Goal: Task Accomplishment & Management: Check status

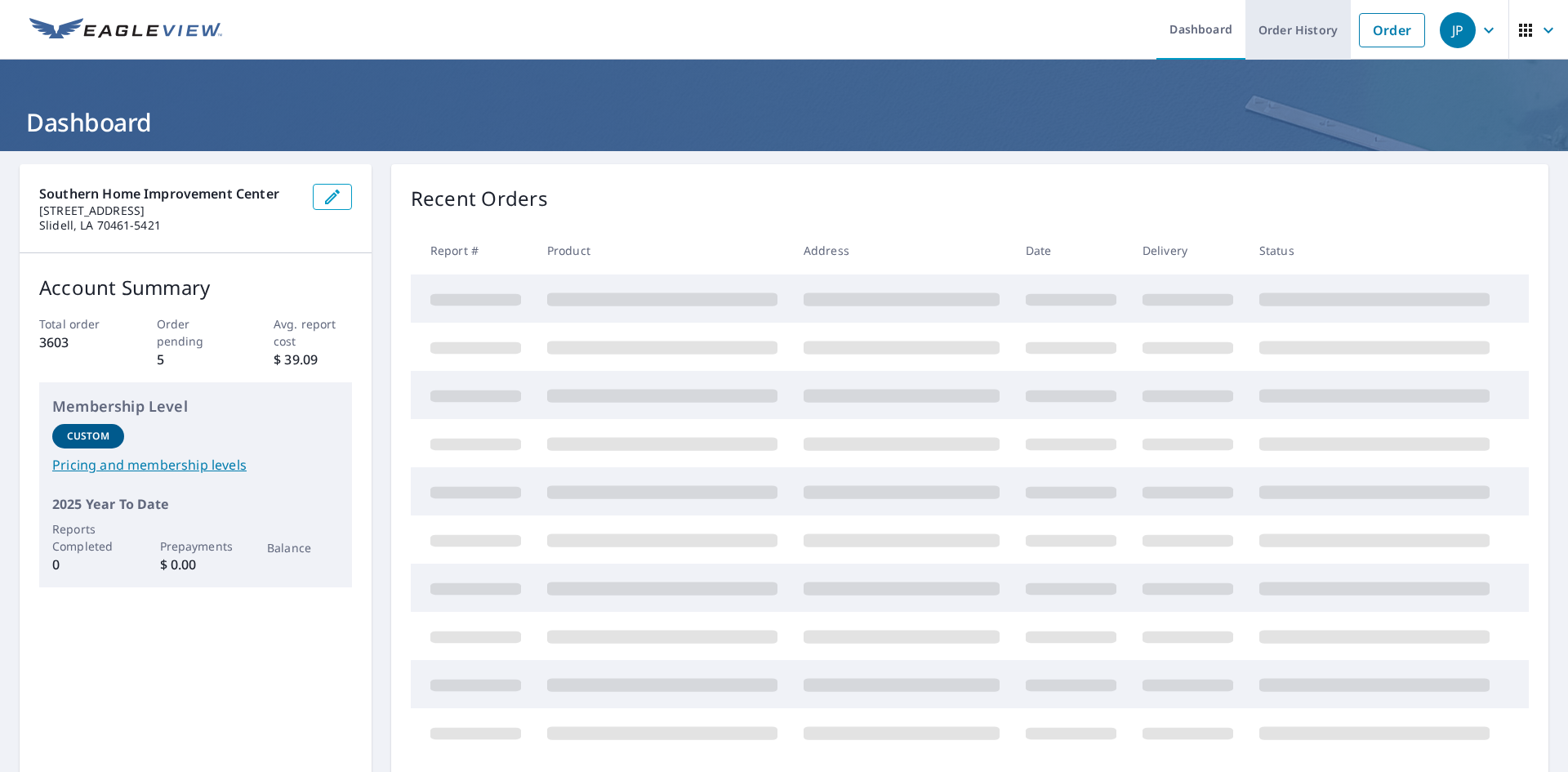
click at [1297, 23] on link "Order History" at bounding box center [1299, 29] width 106 height 60
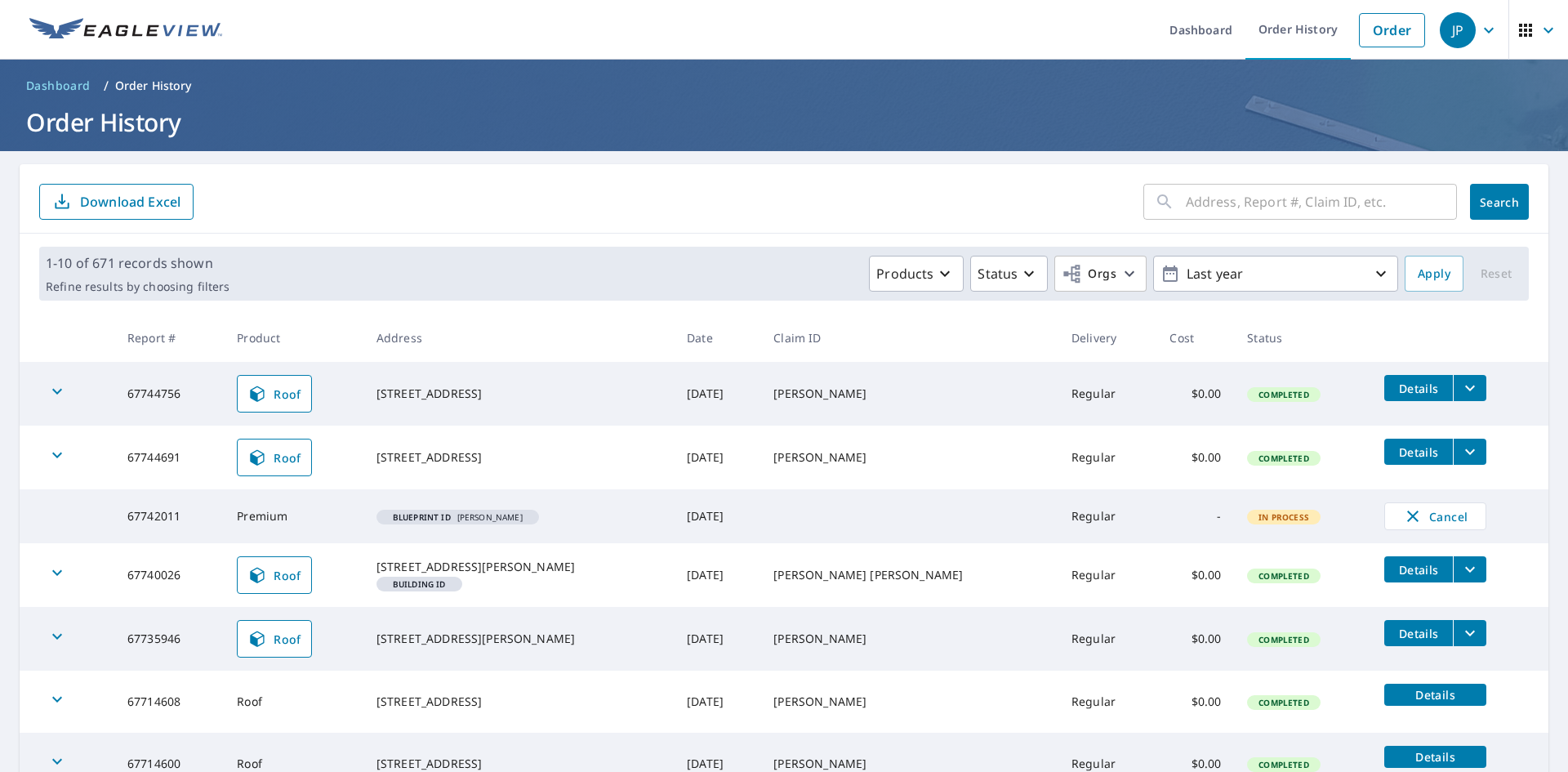
click at [1295, 214] on input "text" at bounding box center [1321, 202] width 271 height 46
type input "[PERSON_NAME]"
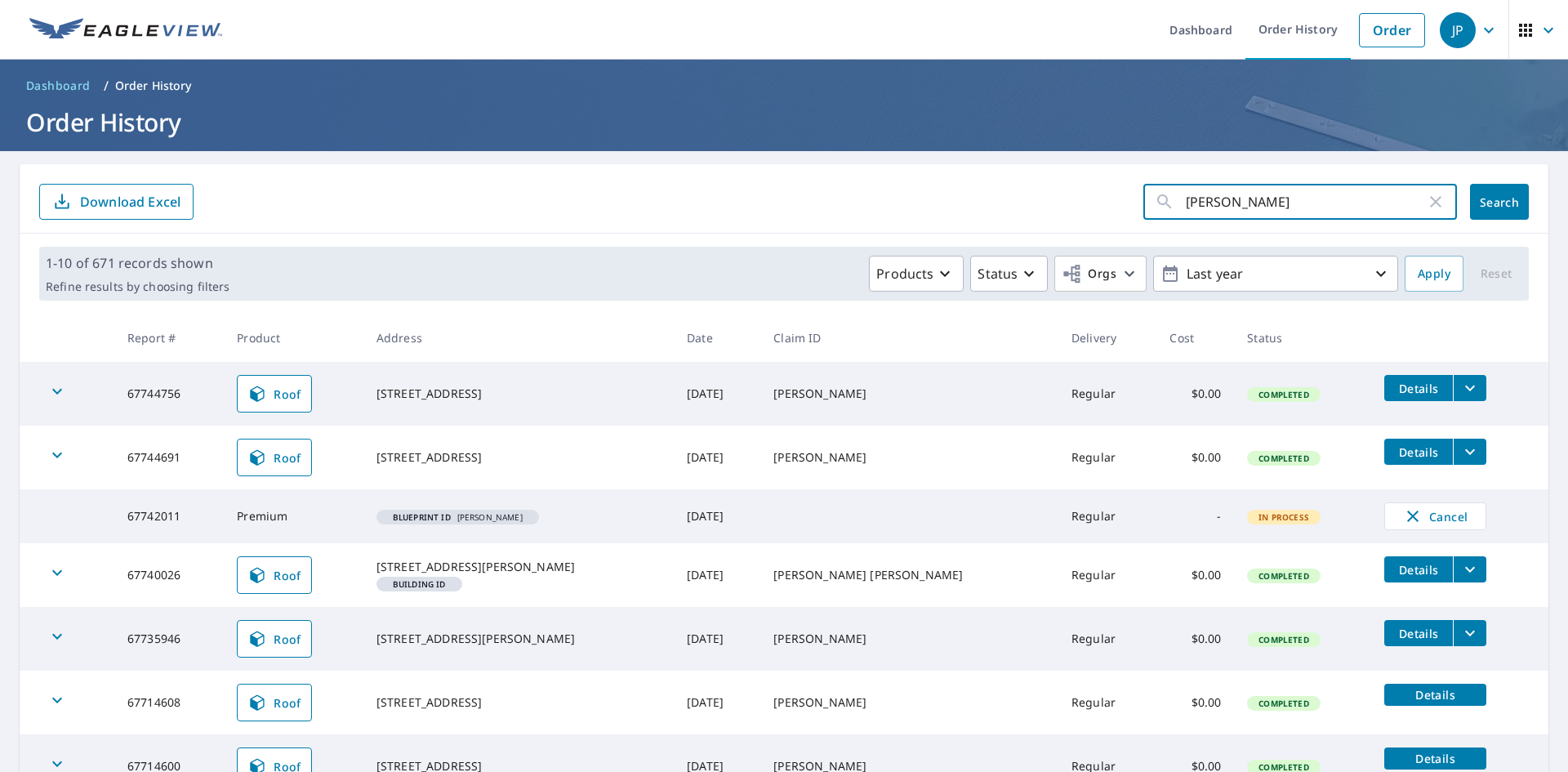
click button "Search" at bounding box center [1499, 202] width 59 height 36
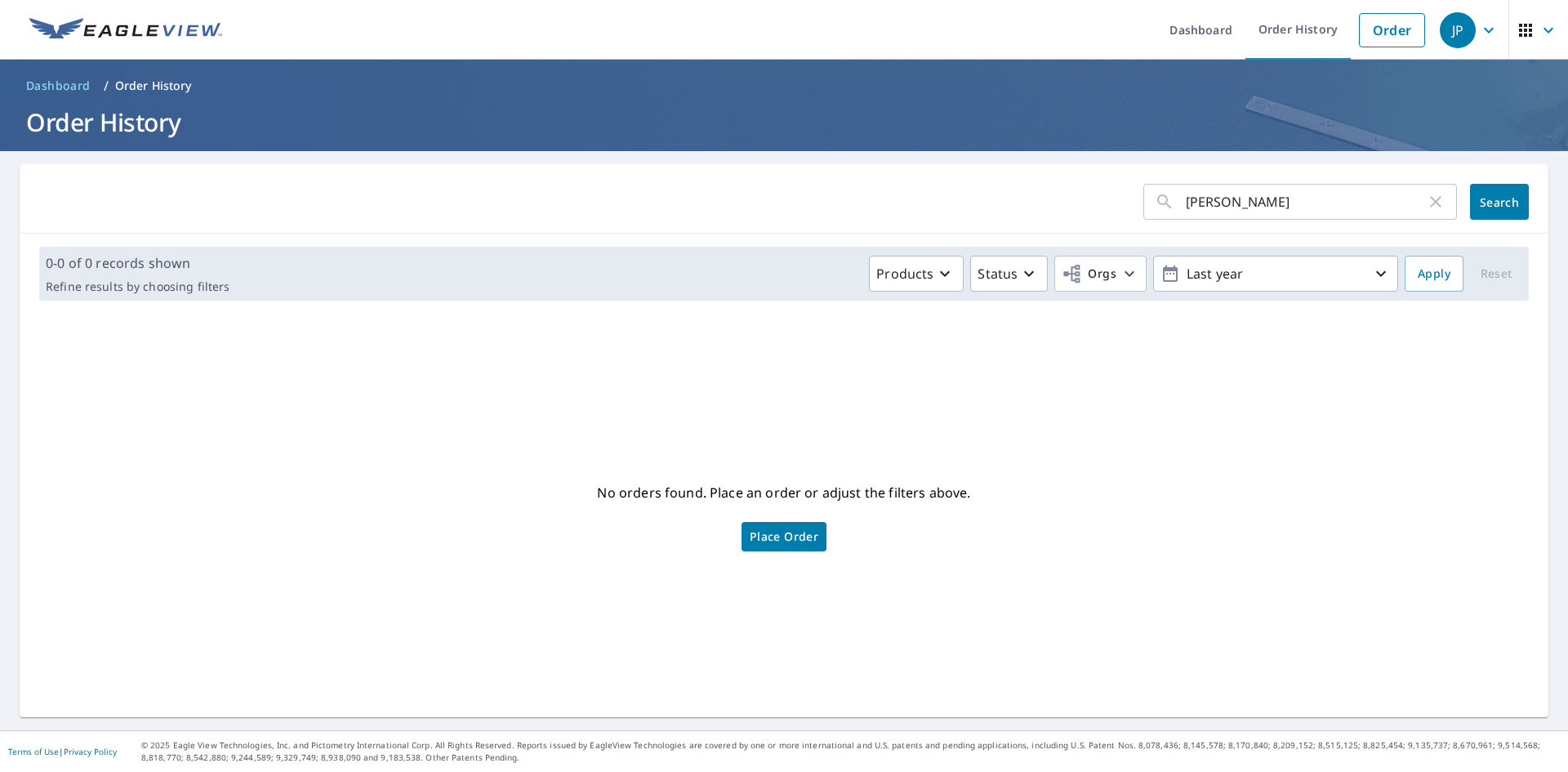
click at [1195, 204] on input "[PERSON_NAME]" at bounding box center [1306, 202] width 240 height 46
type input "[PERSON_NAME]"
click button "Search" at bounding box center [1499, 202] width 59 height 36
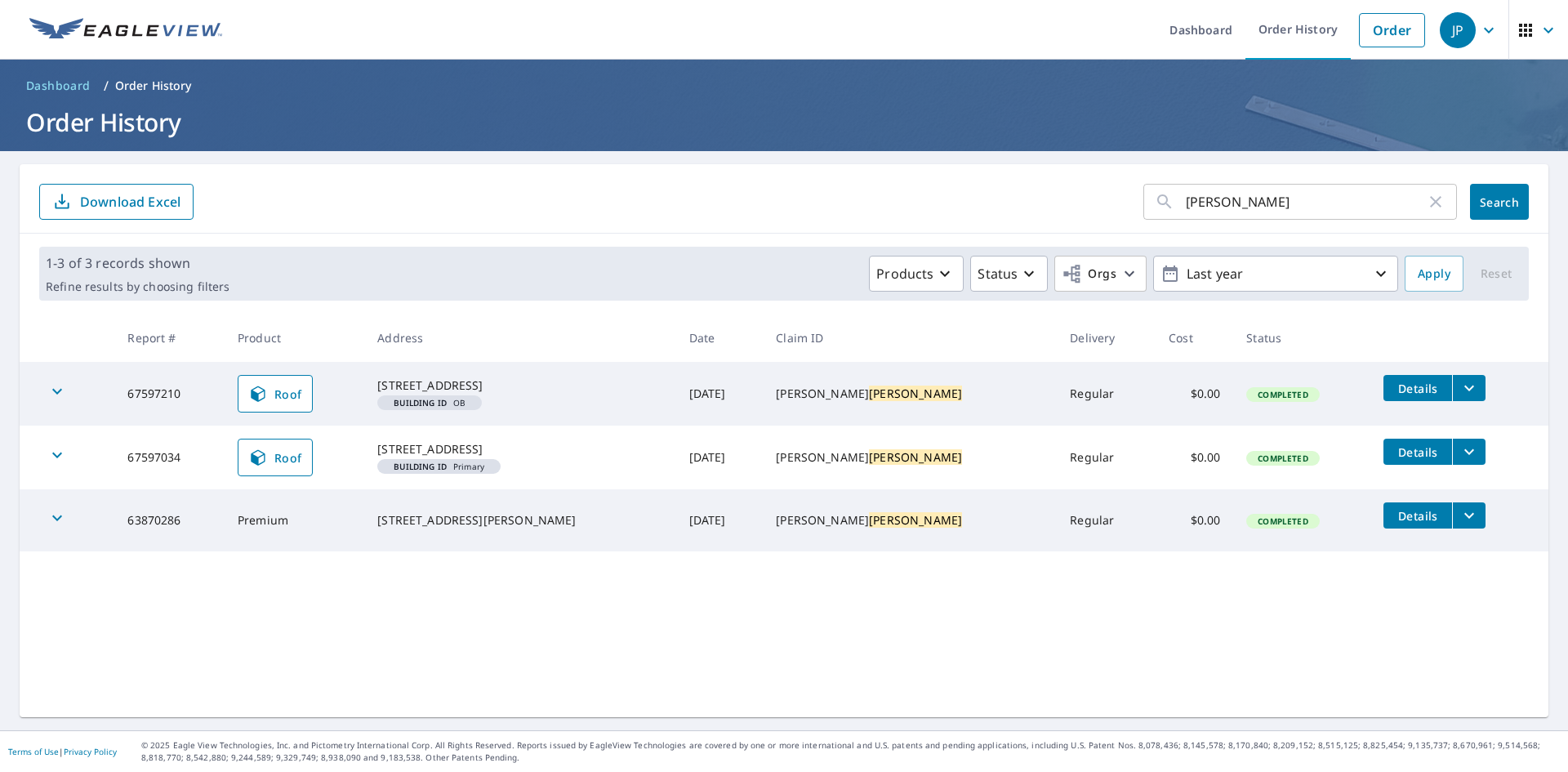
click at [1459, 461] on icon "filesDropdownBtn-67597034" at bounding box center [1469, 451] width 20 height 20
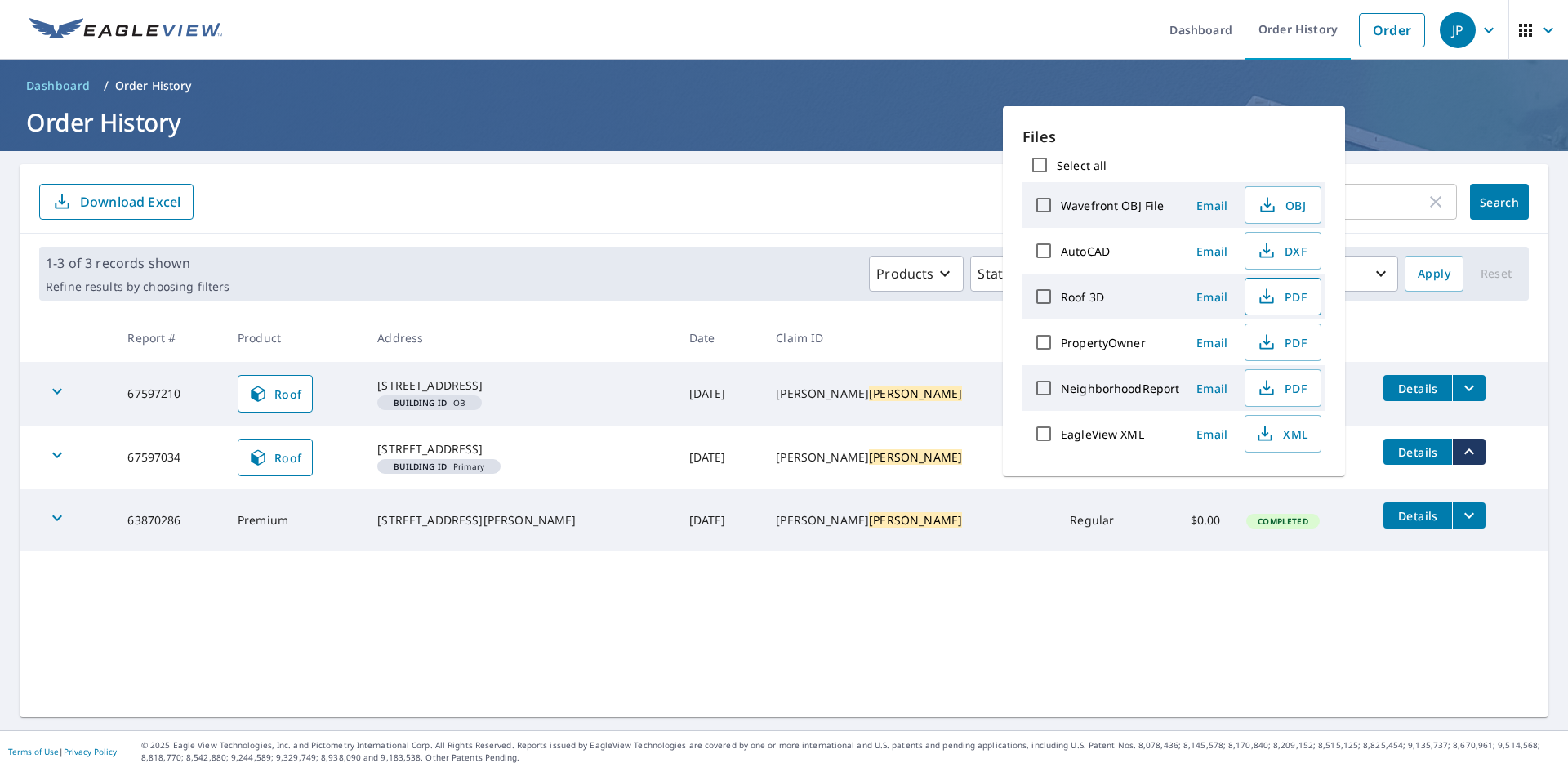
click at [1270, 295] on icon "button" at bounding box center [1267, 296] width 20 height 20
